Goal: Find specific page/section: Find specific page/section

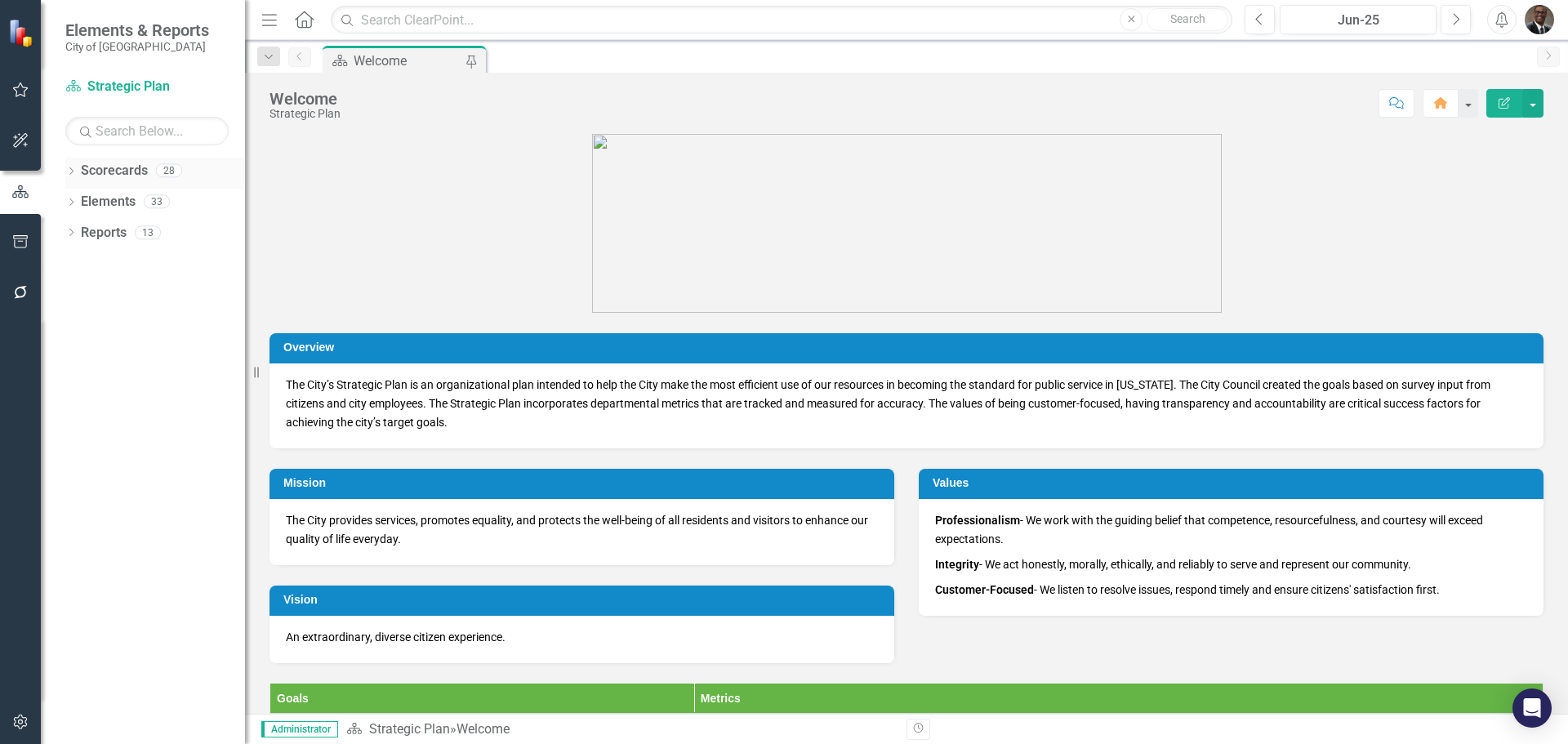
click at [109, 165] on link "Scorecards" at bounding box center [114, 171] width 67 height 19
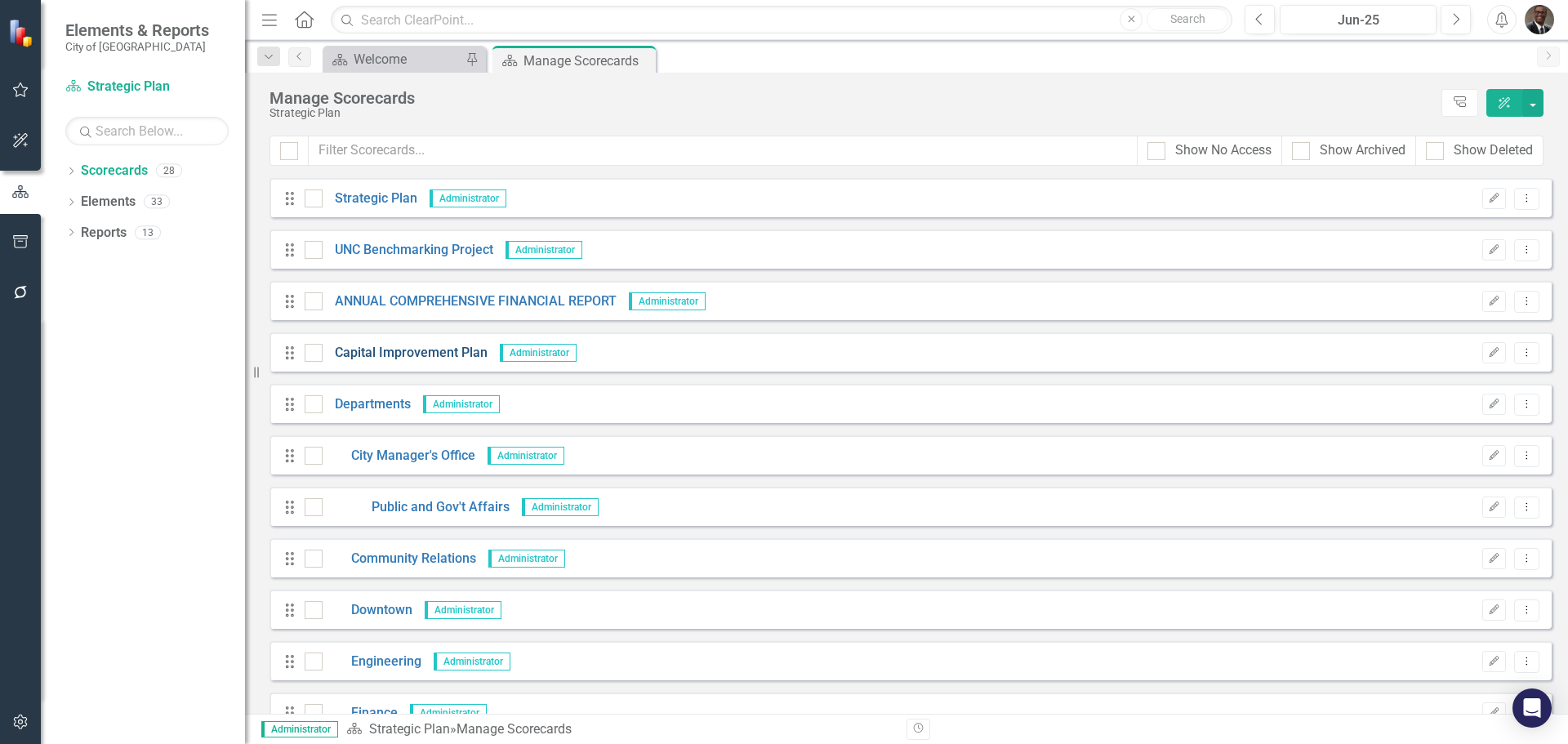
click at [406, 351] on link "Capital Improvement Plan" at bounding box center [405, 353] width 165 height 19
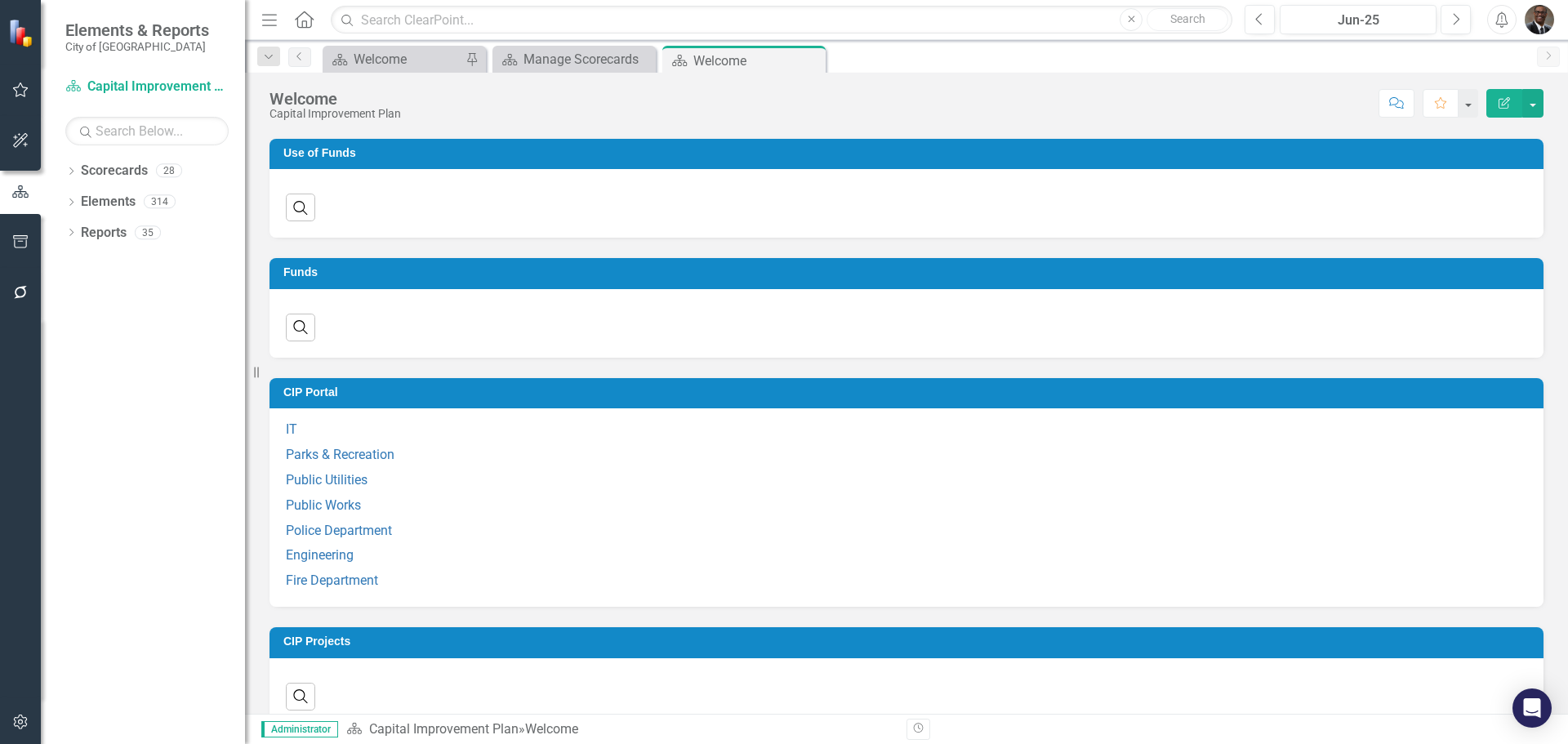
scroll to position [653, 0]
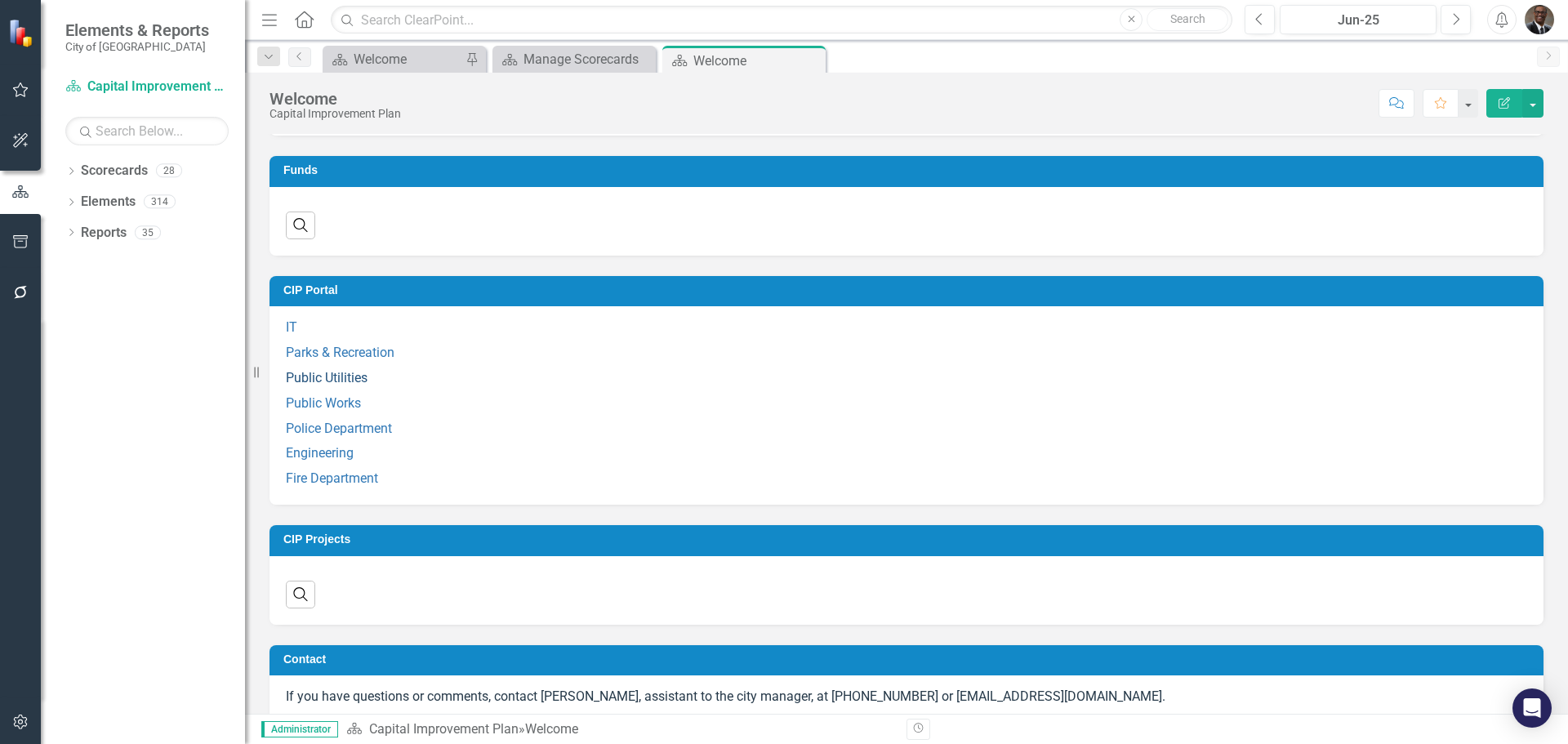
click at [337, 392] on div "Use of Funds Search ‹ Previous › Next Funds Search ‹ Previous › Next CIP Portal…" at bounding box center [907, 370] width 1298 height 707
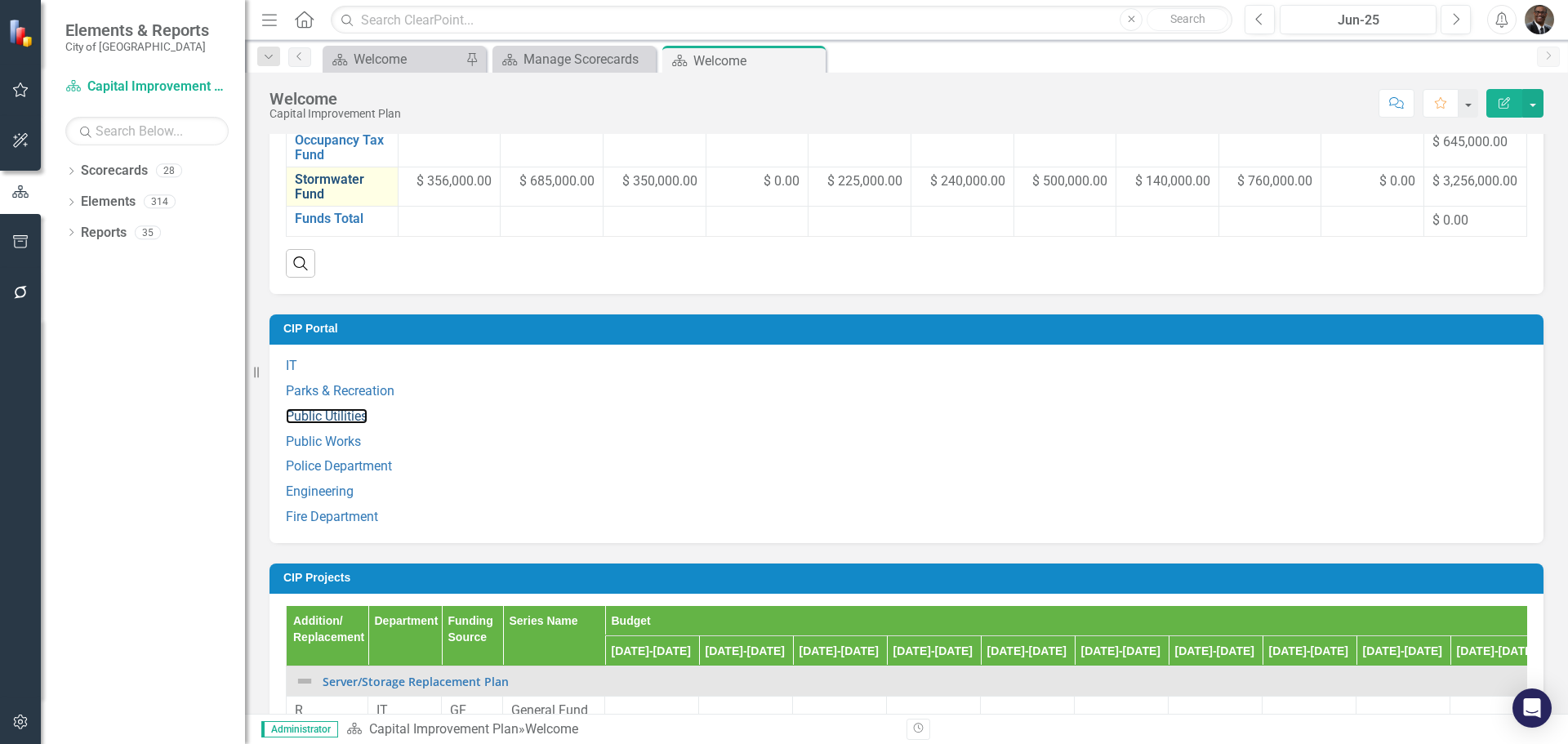
scroll to position [1255, 0]
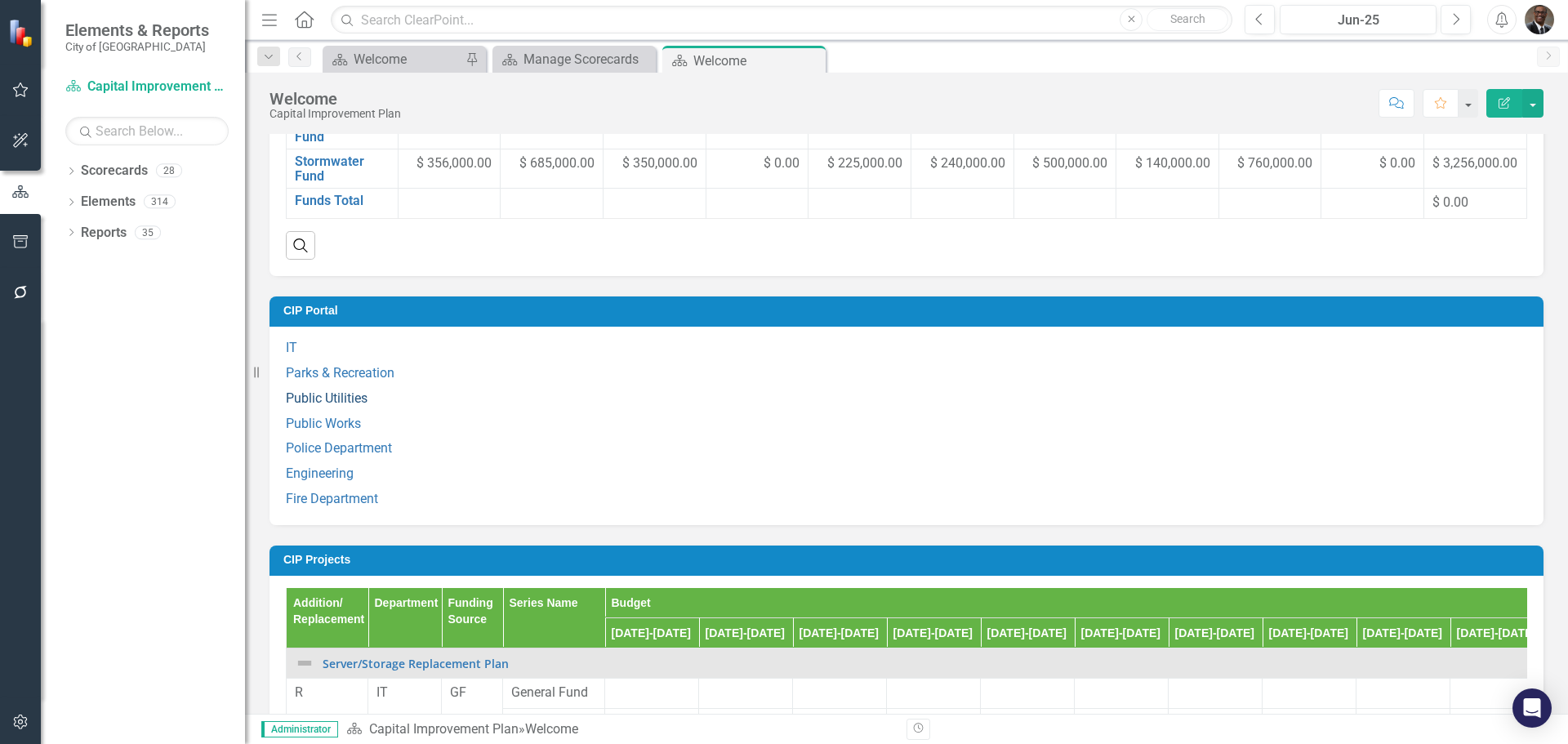
click at [330, 405] on link "Public Utilities" at bounding box center [326, 398] width 82 height 15
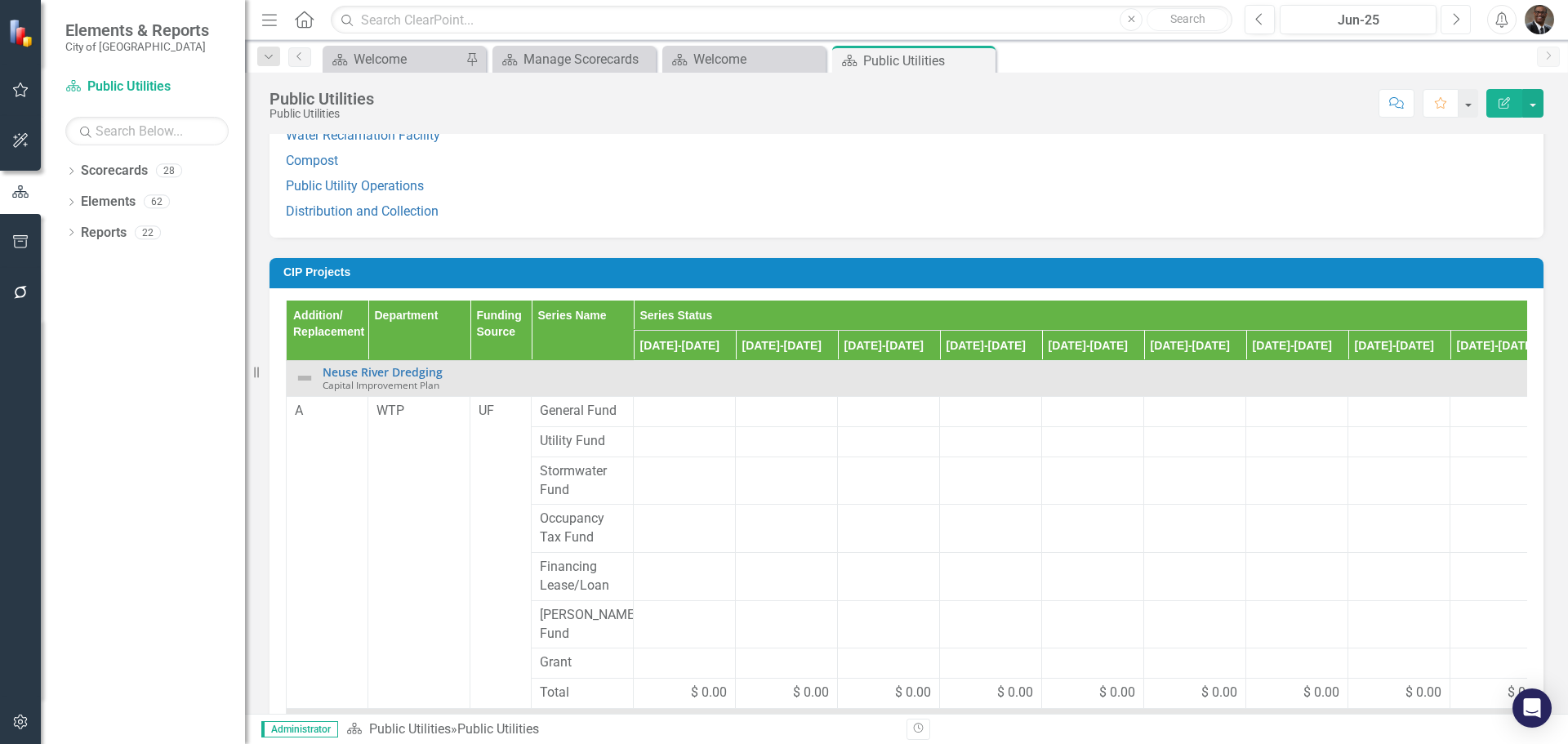
click at [1461, 18] on button "Next" at bounding box center [1456, 19] width 30 height 29
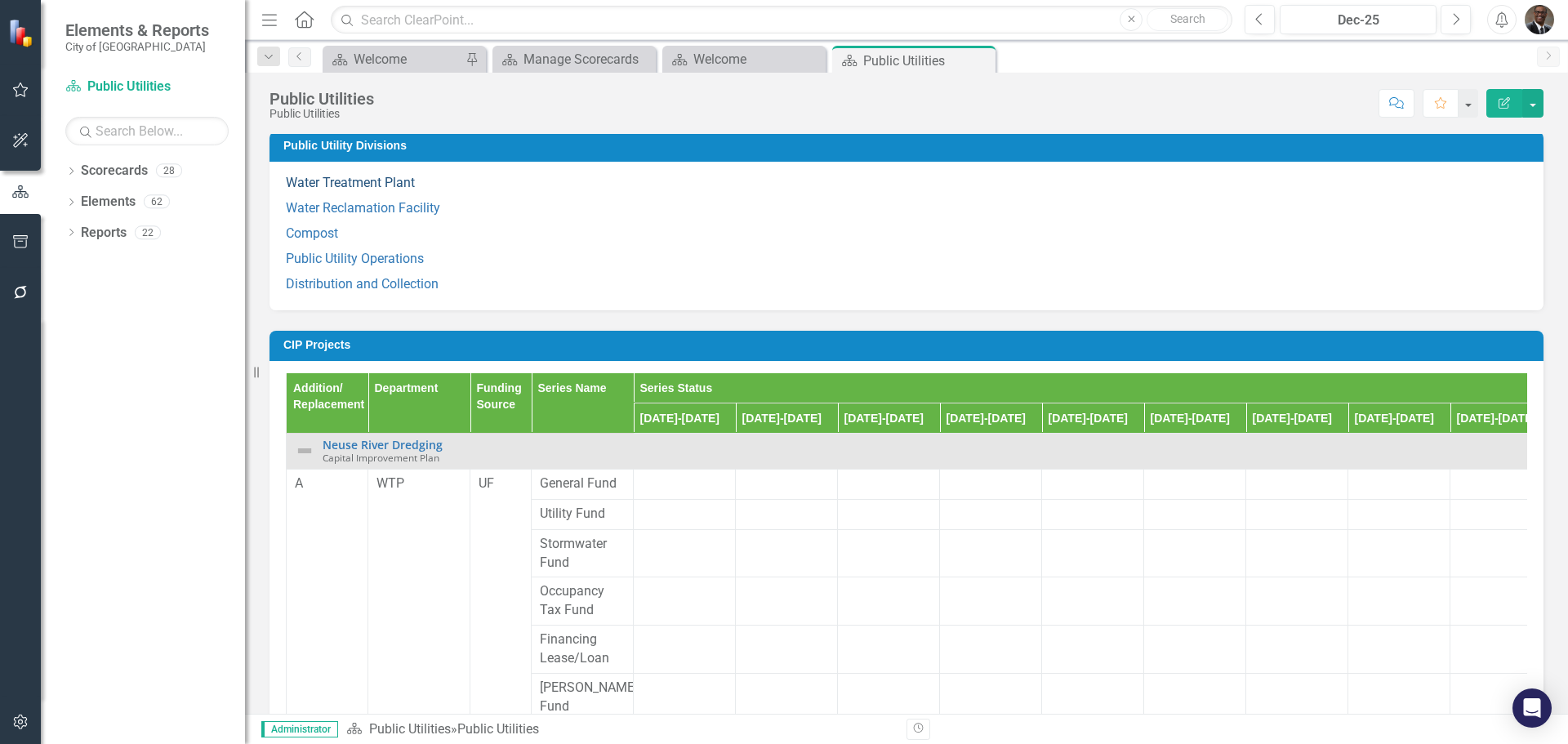
click at [349, 182] on link "Water Treatment Plant" at bounding box center [350, 182] width 129 height 15
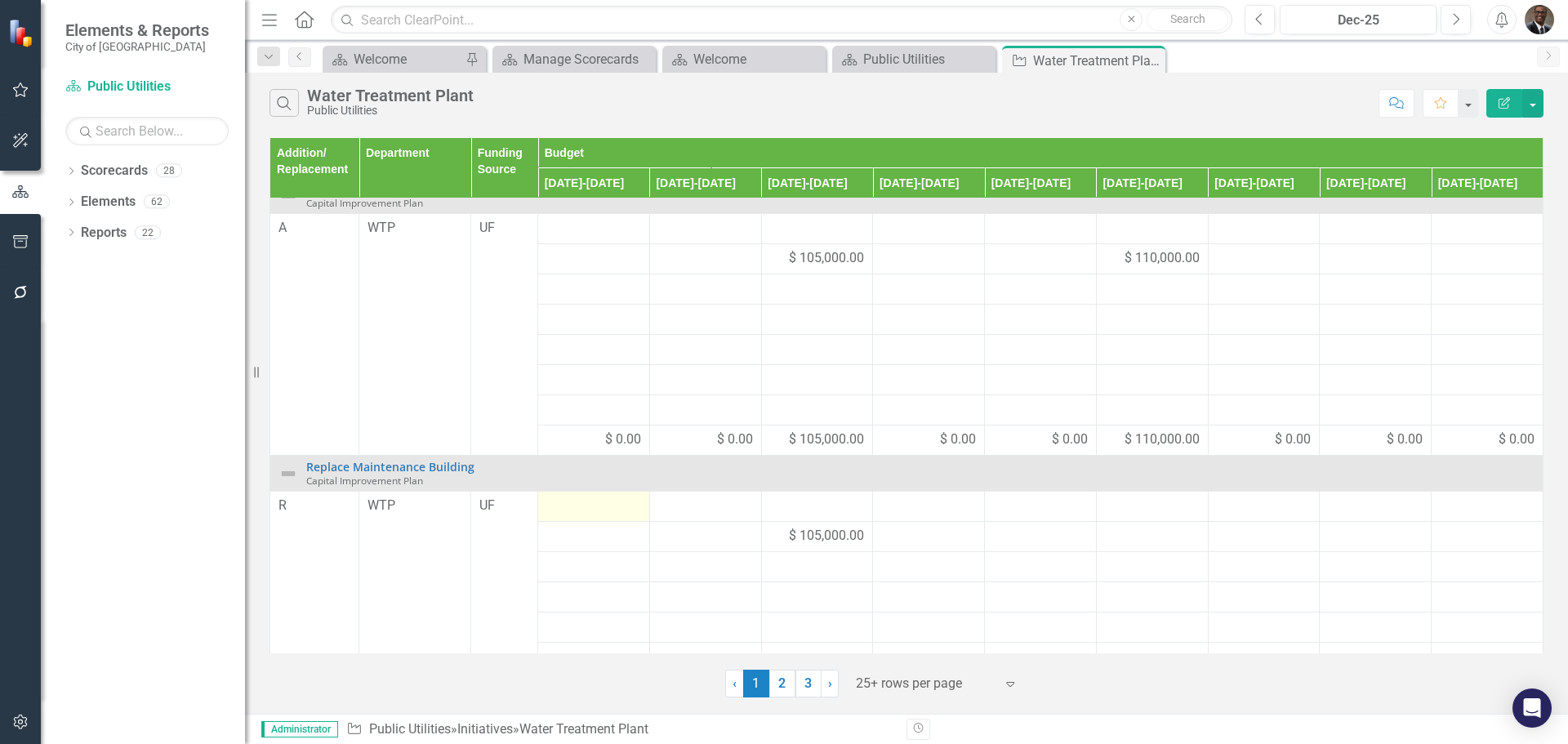
scroll to position [246, 0]
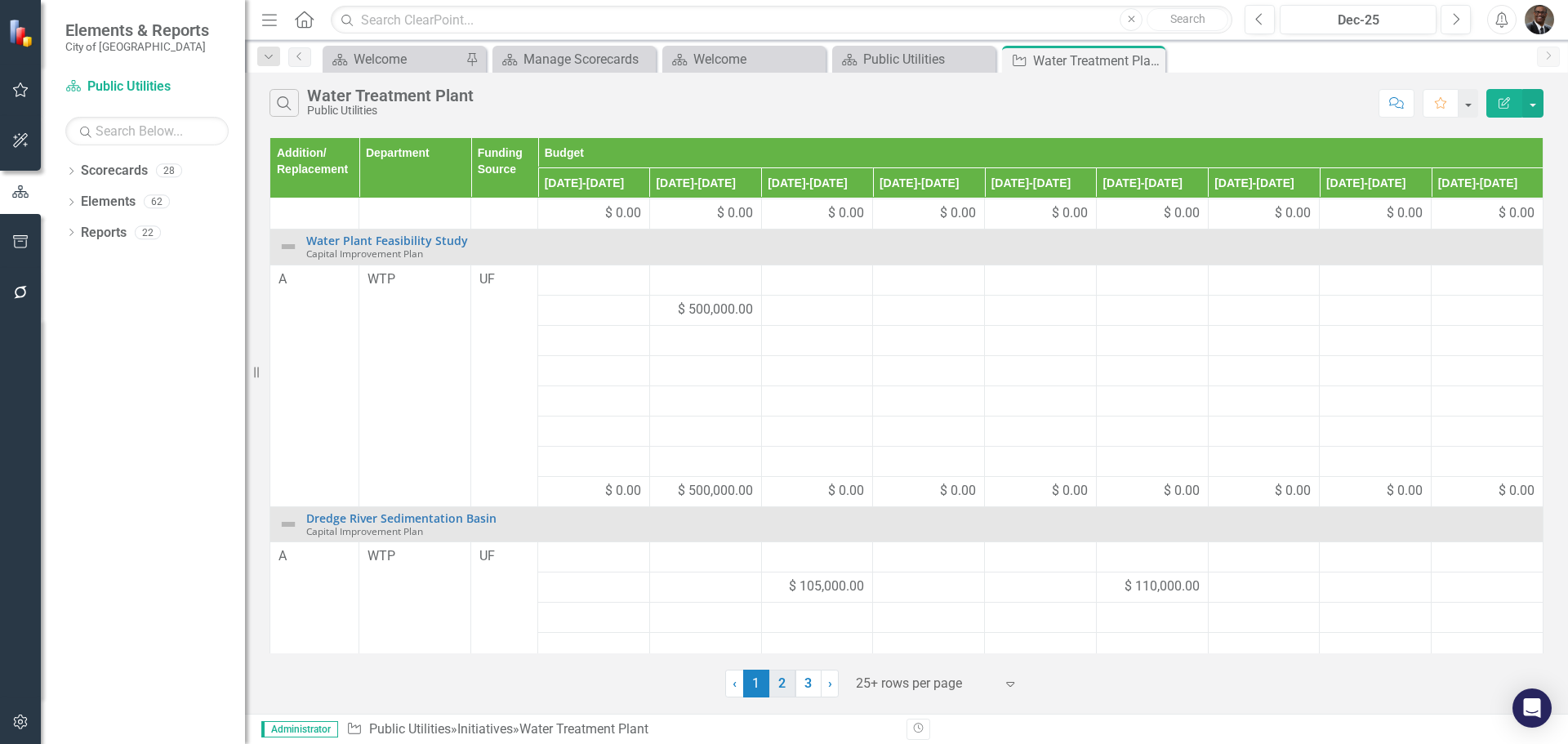
click at [781, 683] on link "2" at bounding box center [782, 683] width 26 height 27
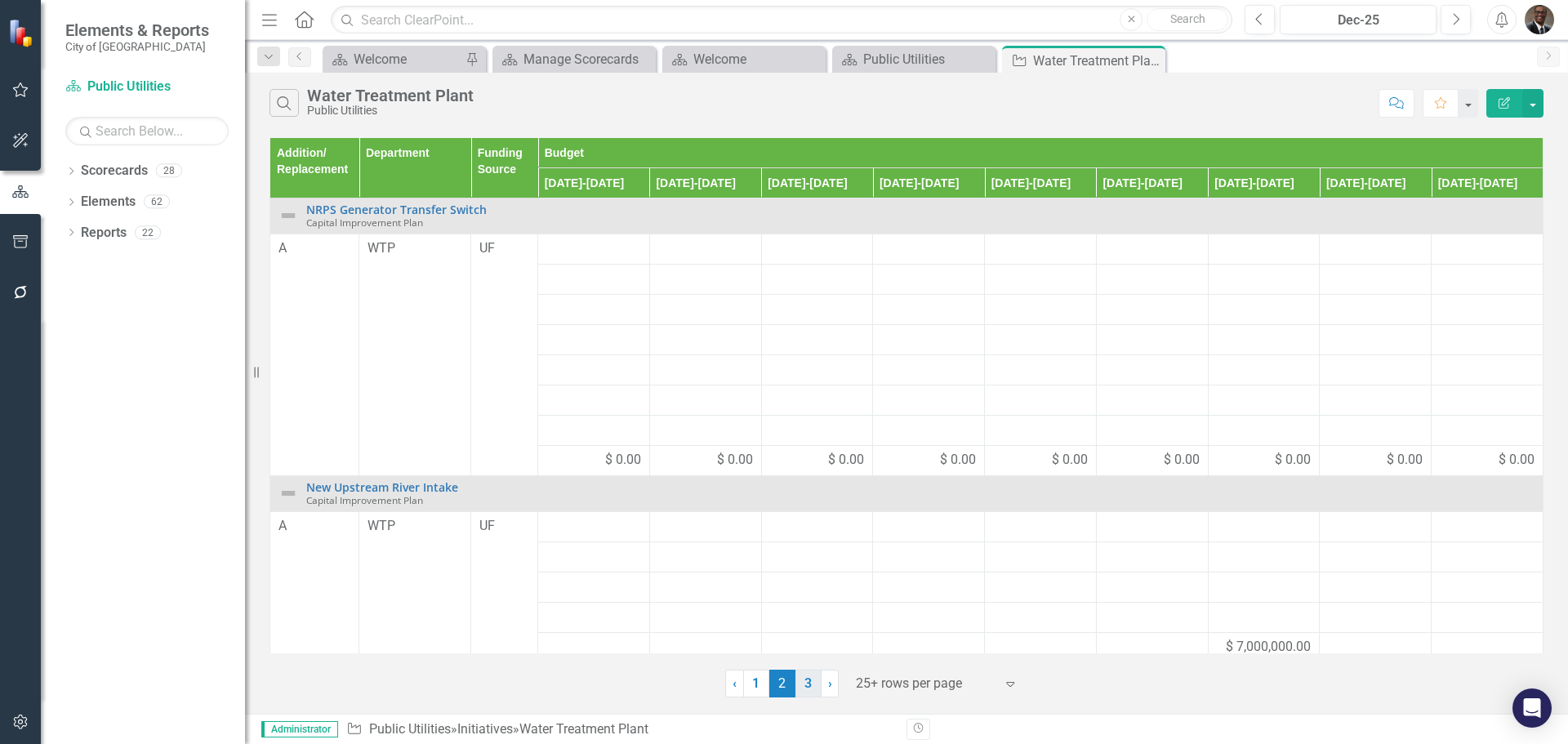
click at [809, 677] on link "3" at bounding box center [809, 683] width 26 height 27
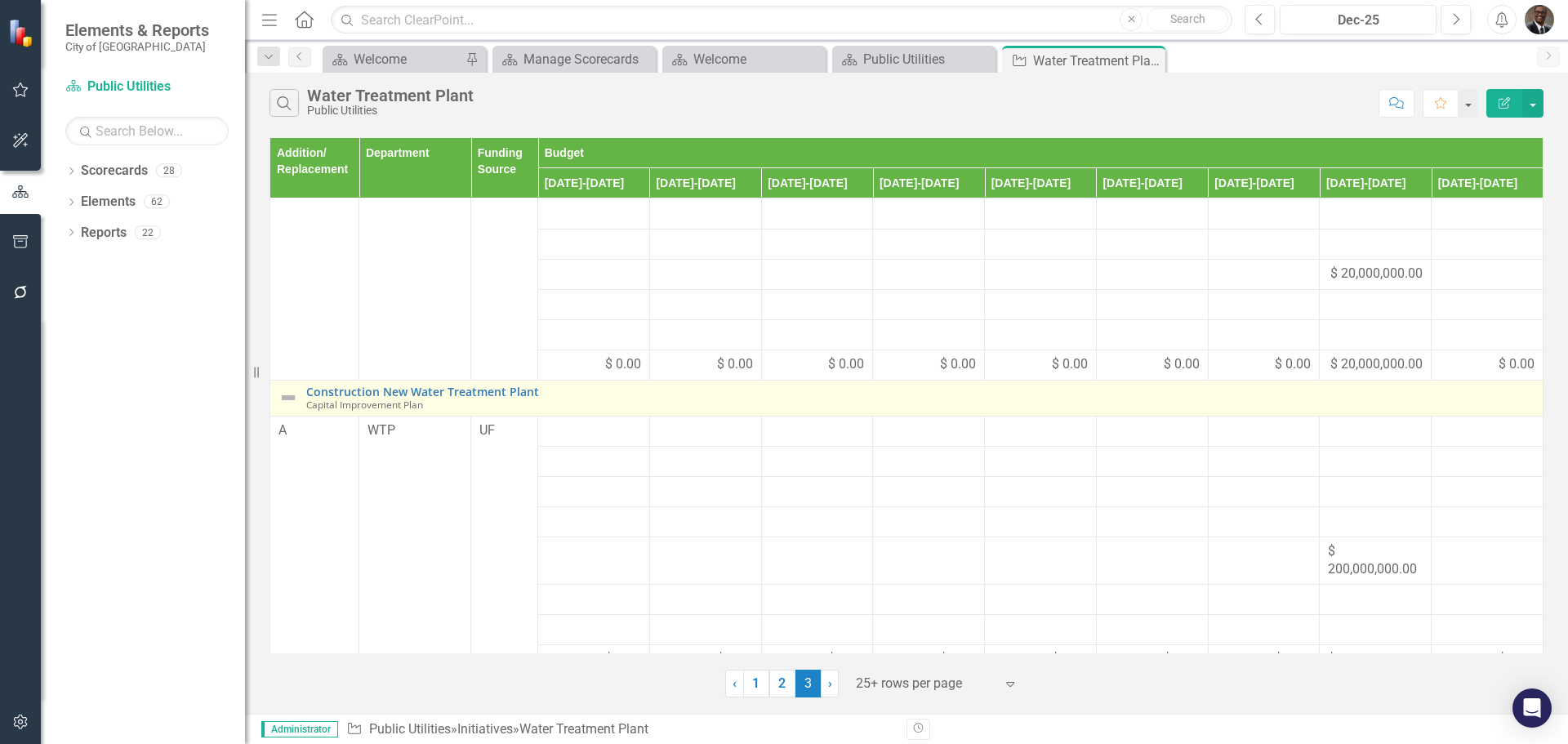
scroll to position [87, 0]
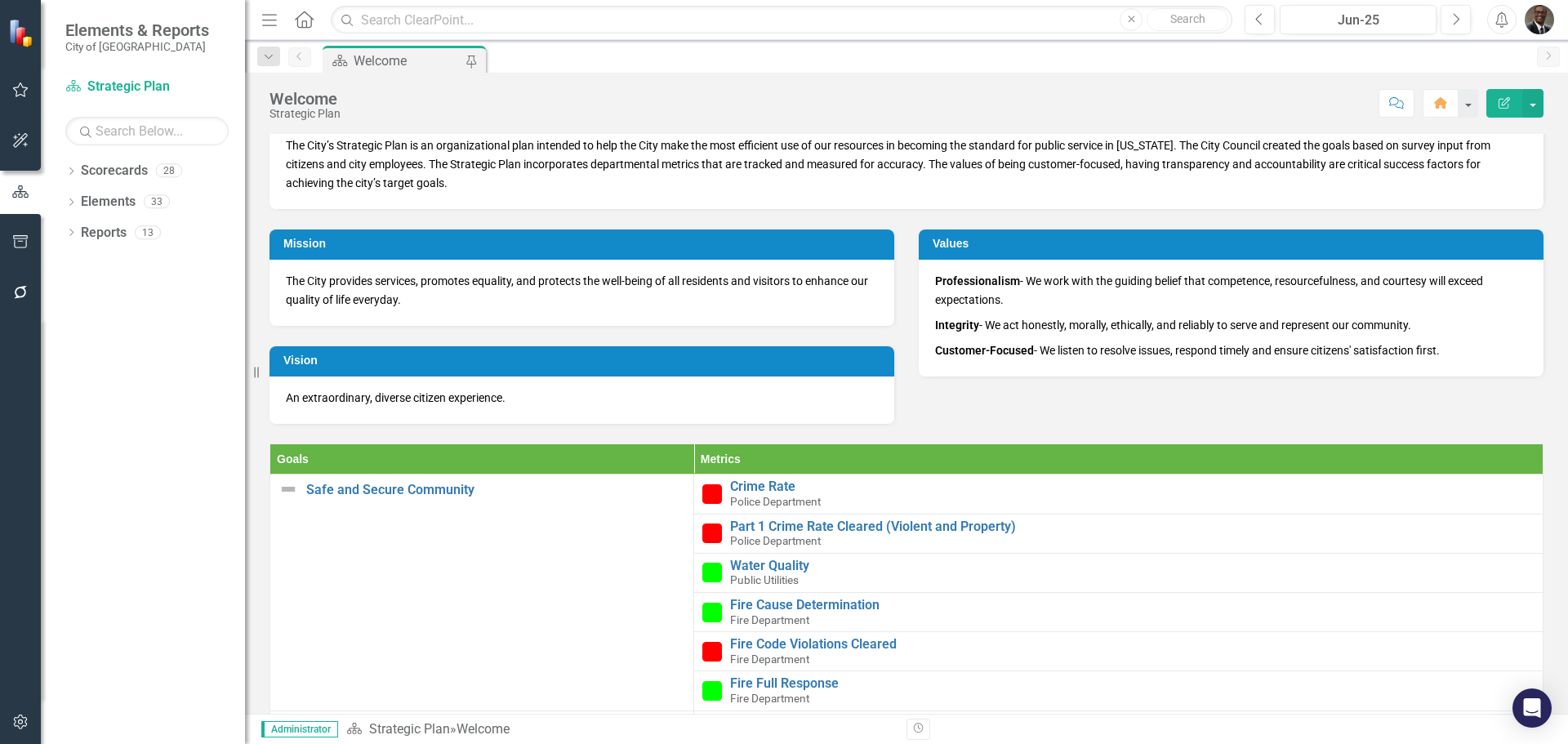
scroll to position [245, 0]
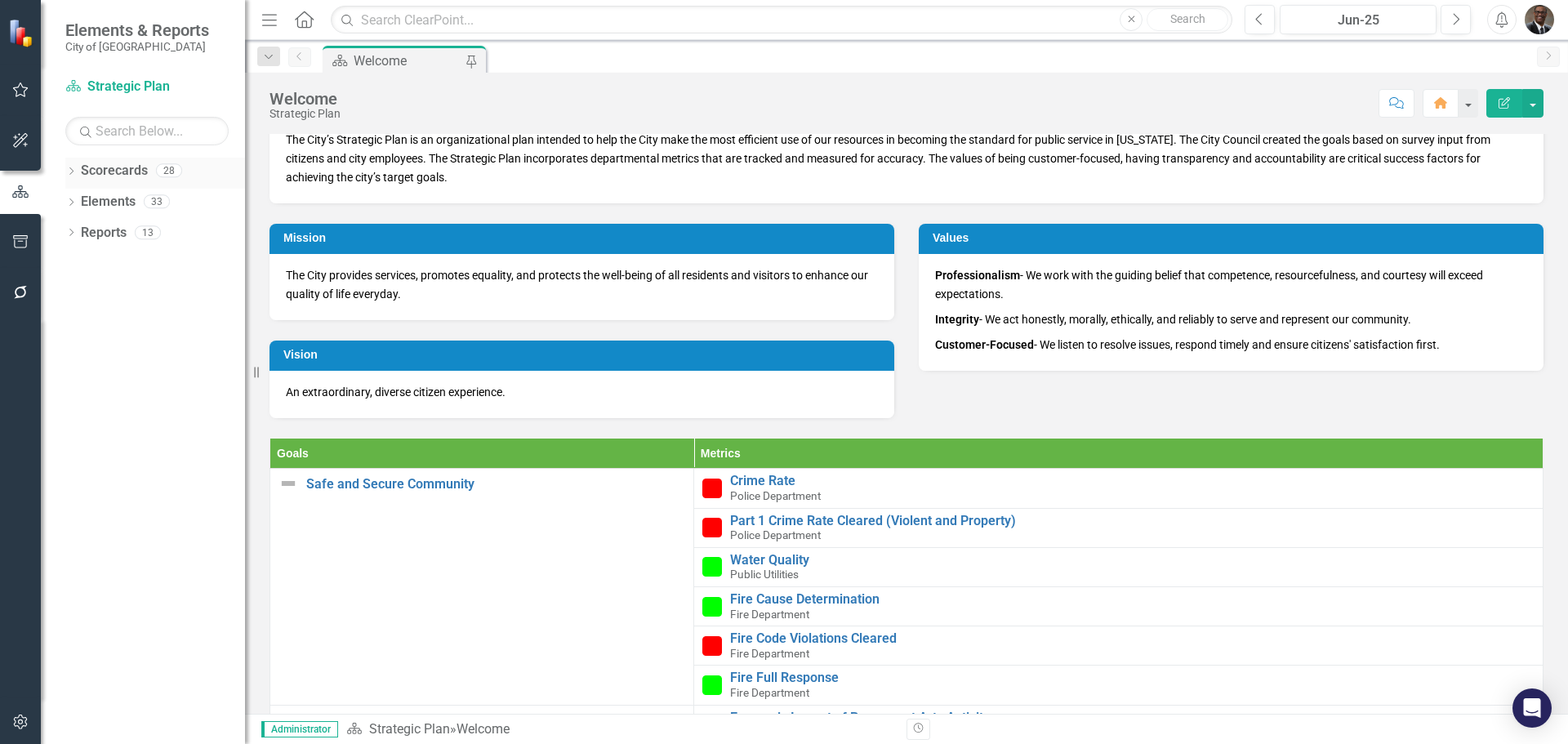
click at [129, 163] on link "Scorecards" at bounding box center [114, 171] width 67 height 19
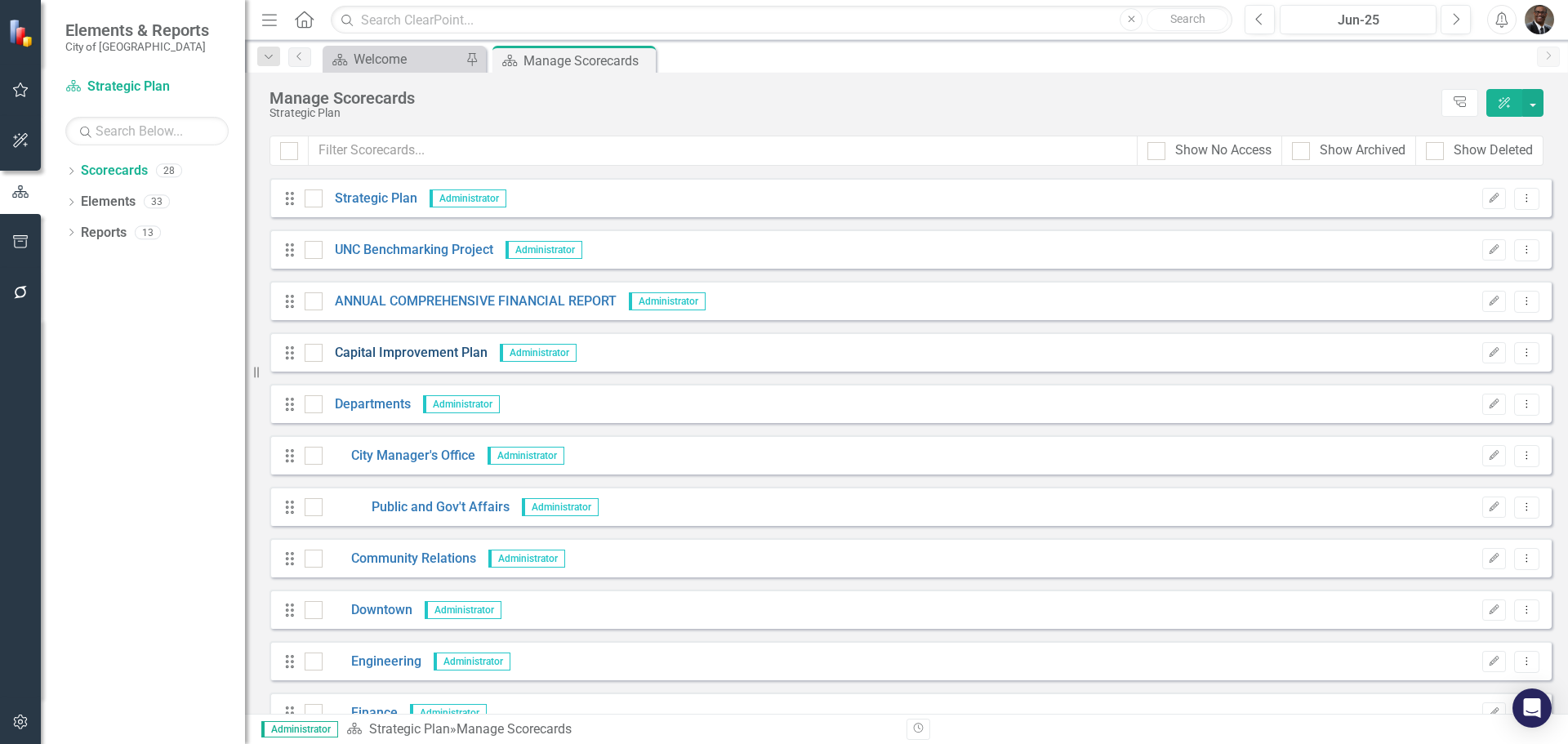
click at [425, 349] on link "Capital Improvement Plan" at bounding box center [405, 353] width 165 height 19
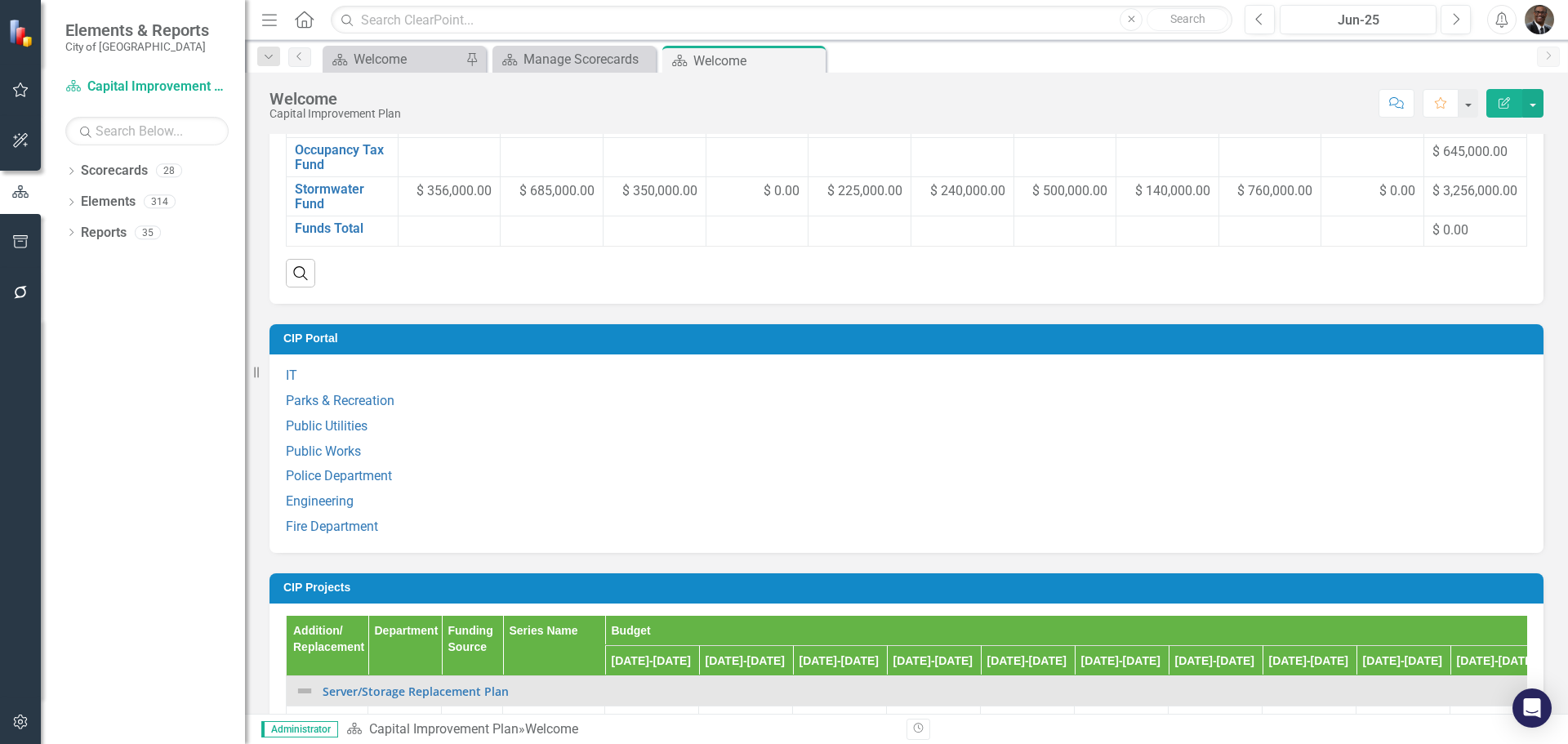
scroll to position [1306, 0]
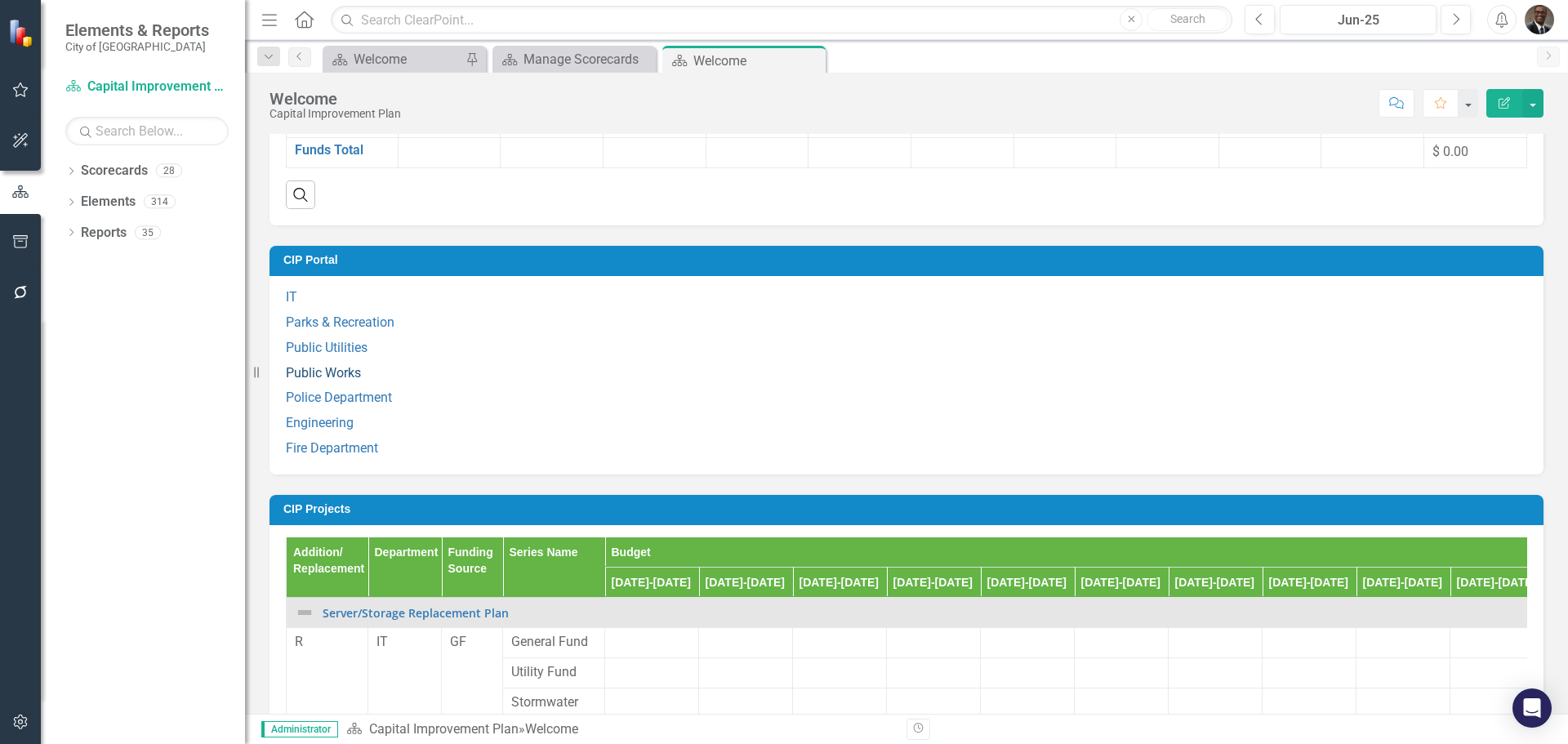
click at [335, 380] on link "Public Works" at bounding box center [324, 372] width 75 height 15
